Goal: Task Accomplishment & Management: Use online tool/utility

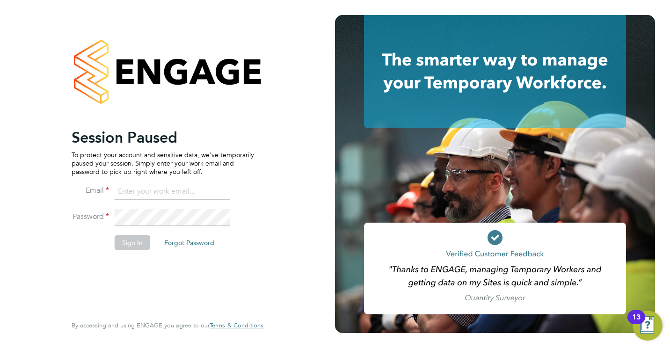
type input "jamesc@educationmattersgroup.co.uk"
click at [134, 244] on button "Sign In" at bounding box center [133, 242] width 36 height 15
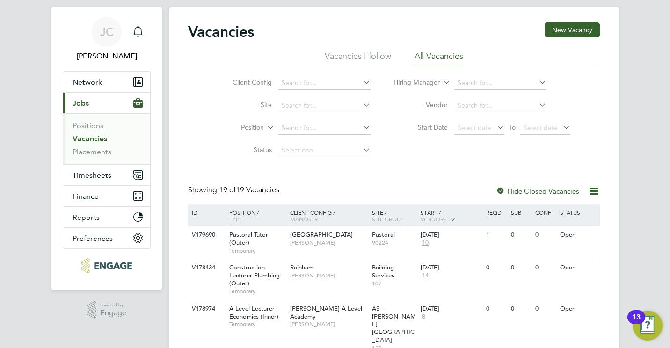
scroll to position [37, 0]
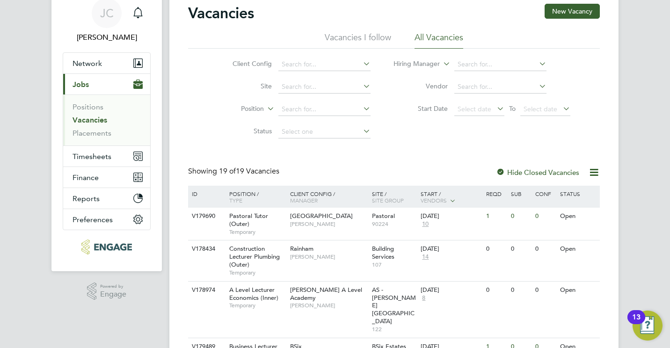
click at [644, 324] on div "13" at bounding box center [637, 317] width 18 height 14
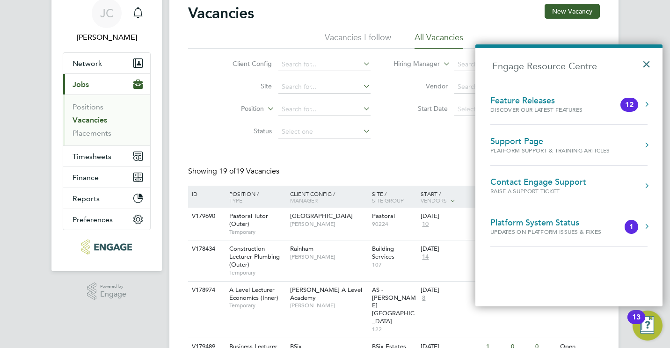
click at [642, 62] on button "×" at bounding box center [649, 61] width 14 height 21
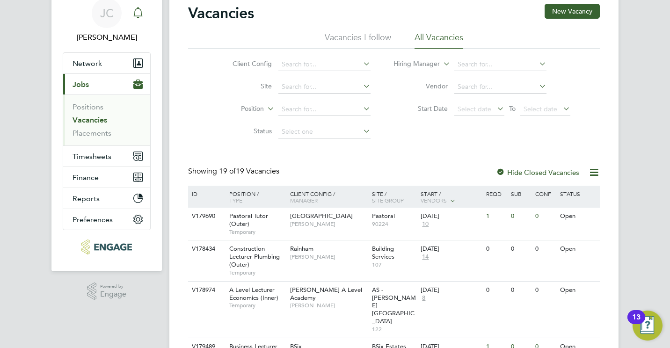
click at [140, 17] on icon "Main navigation" at bounding box center [137, 12] width 11 height 11
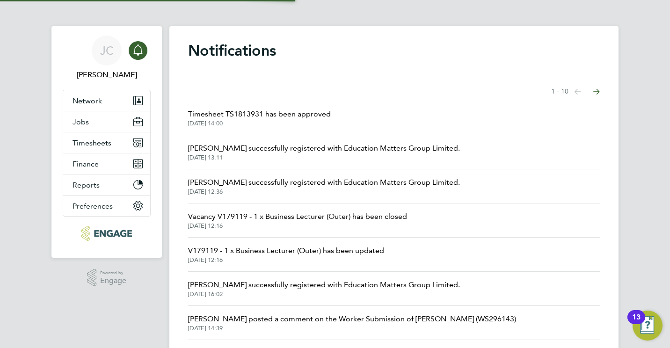
click at [140, 17] on div "[PERSON_NAME] [PERSON_NAME] Notifications Applications: Network Team Members Bu…" at bounding box center [335, 238] width 670 height 477
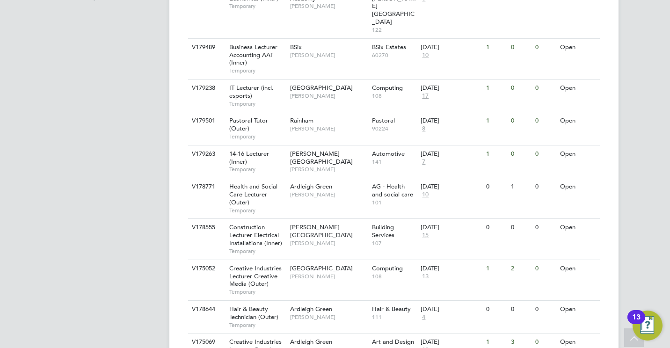
scroll to position [356, 0]
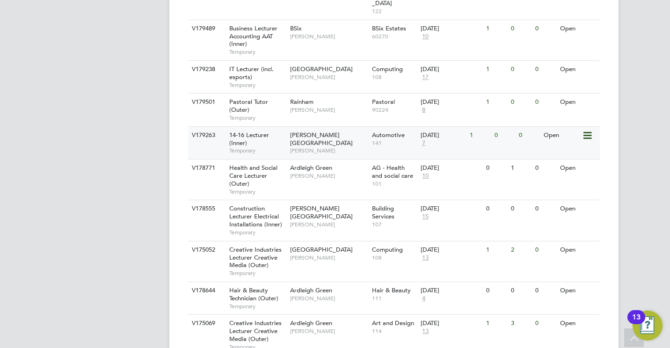
click at [240, 131] on span "14-16 Lecturer (Inner)" at bounding box center [249, 139] width 40 height 16
click at [265, 160] on div "Health and Social Care Lecturer (Outer) Temporary" at bounding box center [255, 180] width 66 height 40
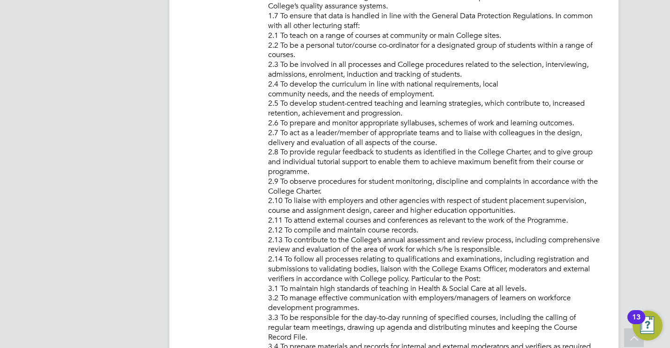
scroll to position [580, 0]
